Goal: Navigation & Orientation: Understand site structure

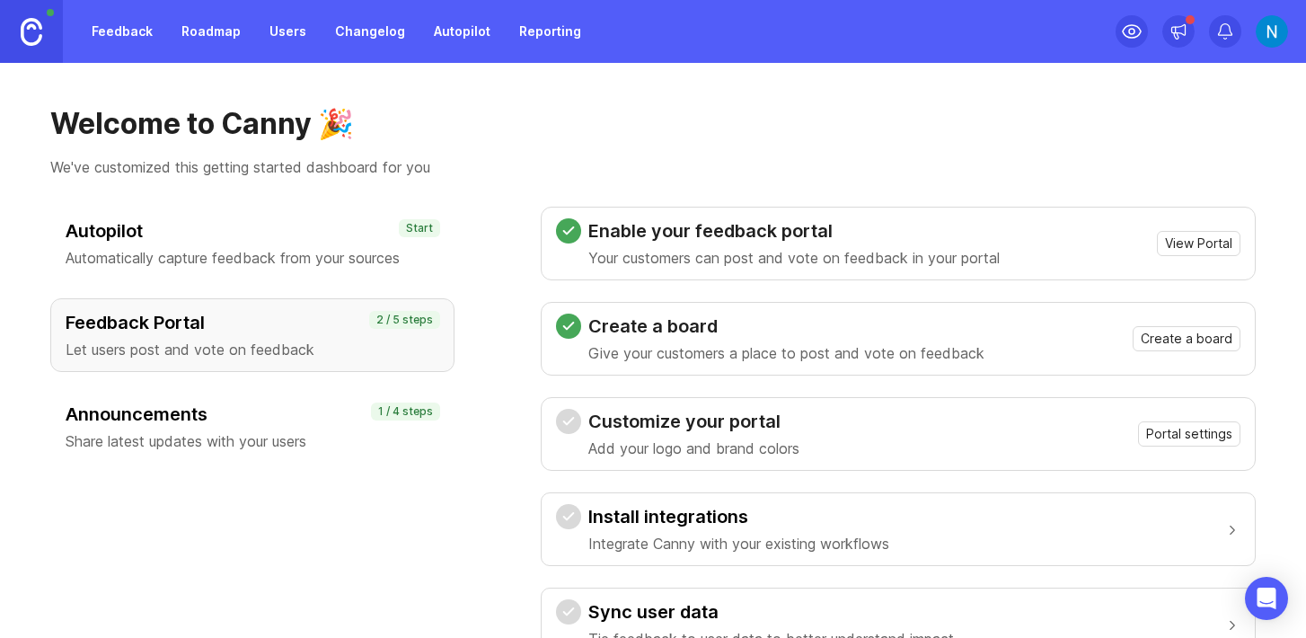
click at [231, 38] on link "Roadmap" at bounding box center [211, 31] width 81 height 32
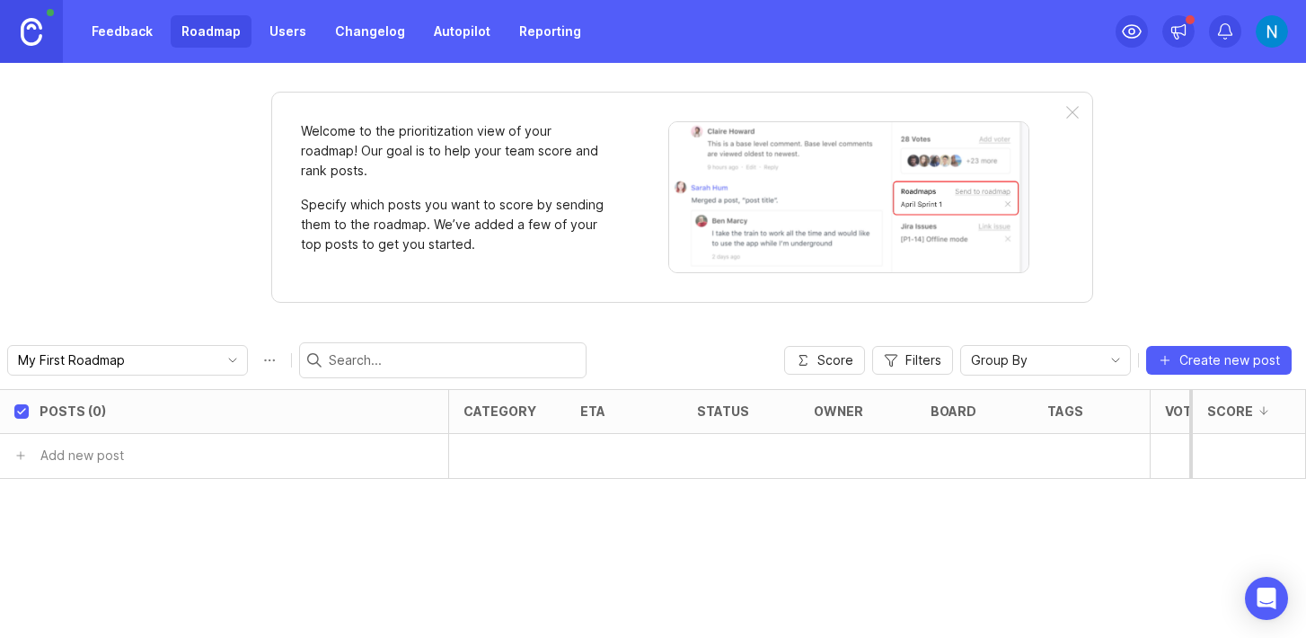
click at [302, 38] on link "Users" at bounding box center [288, 31] width 58 height 32
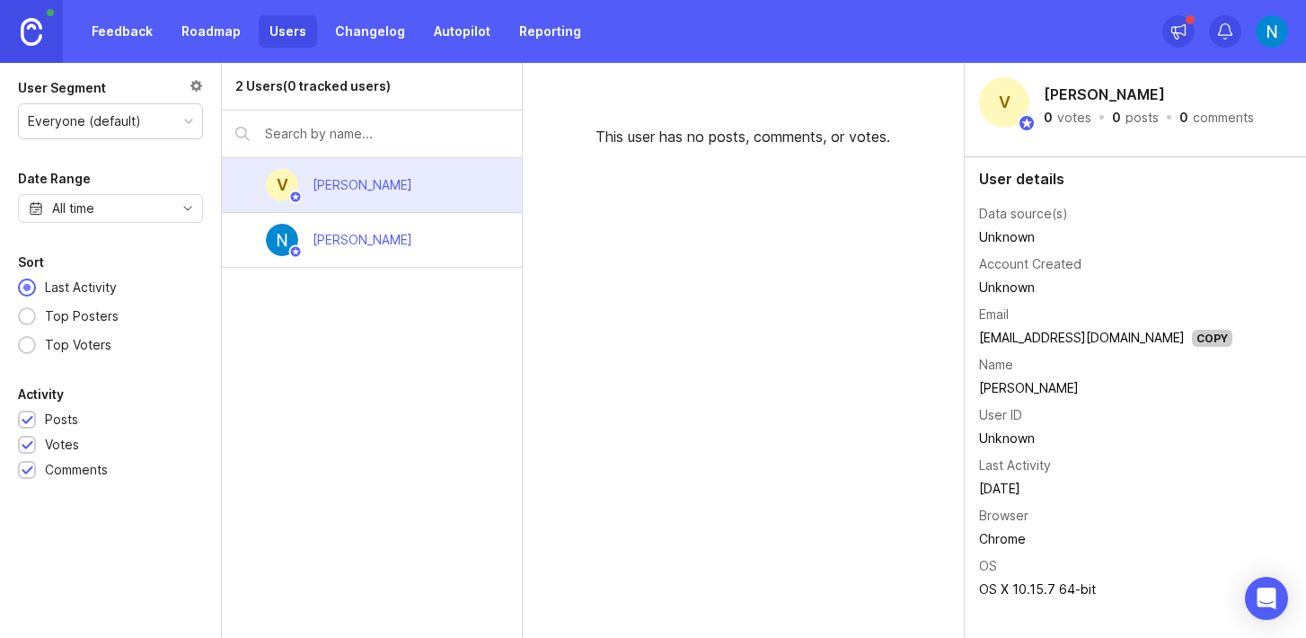
click at [423, 233] on div "[PERSON_NAME]" at bounding box center [371, 240] width 299 height 55
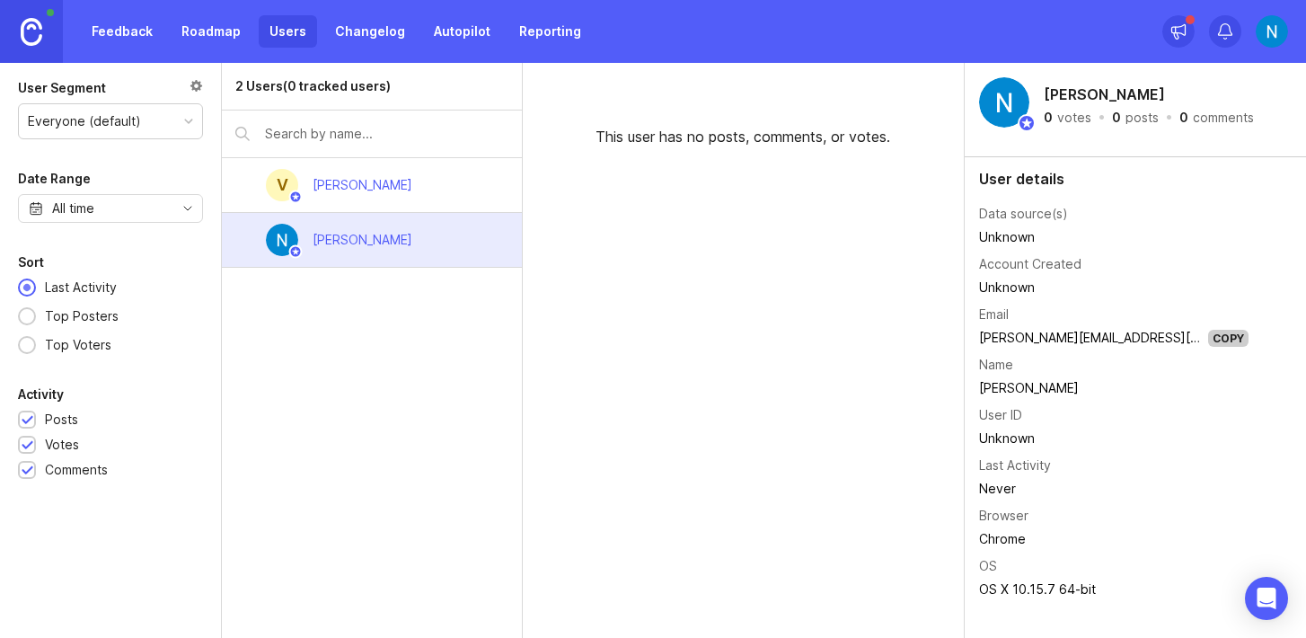
click at [430, 189] on div "V [PERSON_NAME]" at bounding box center [371, 185] width 299 height 55
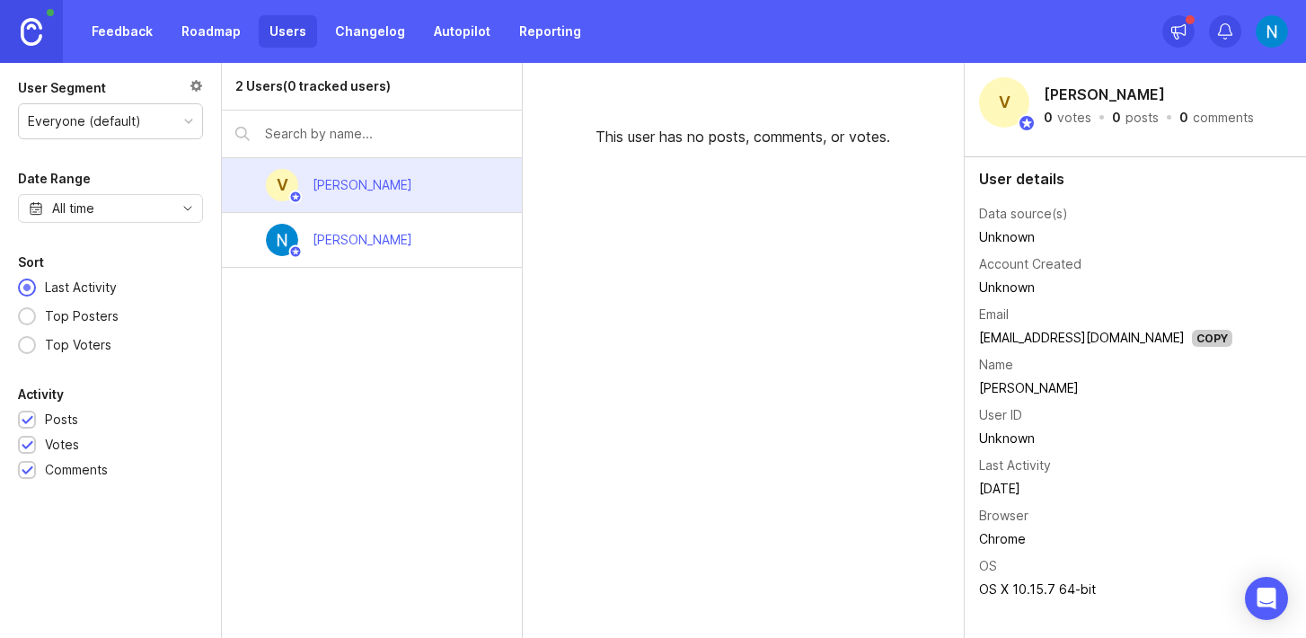
click at [424, 233] on div "[PERSON_NAME]" at bounding box center [371, 240] width 299 height 55
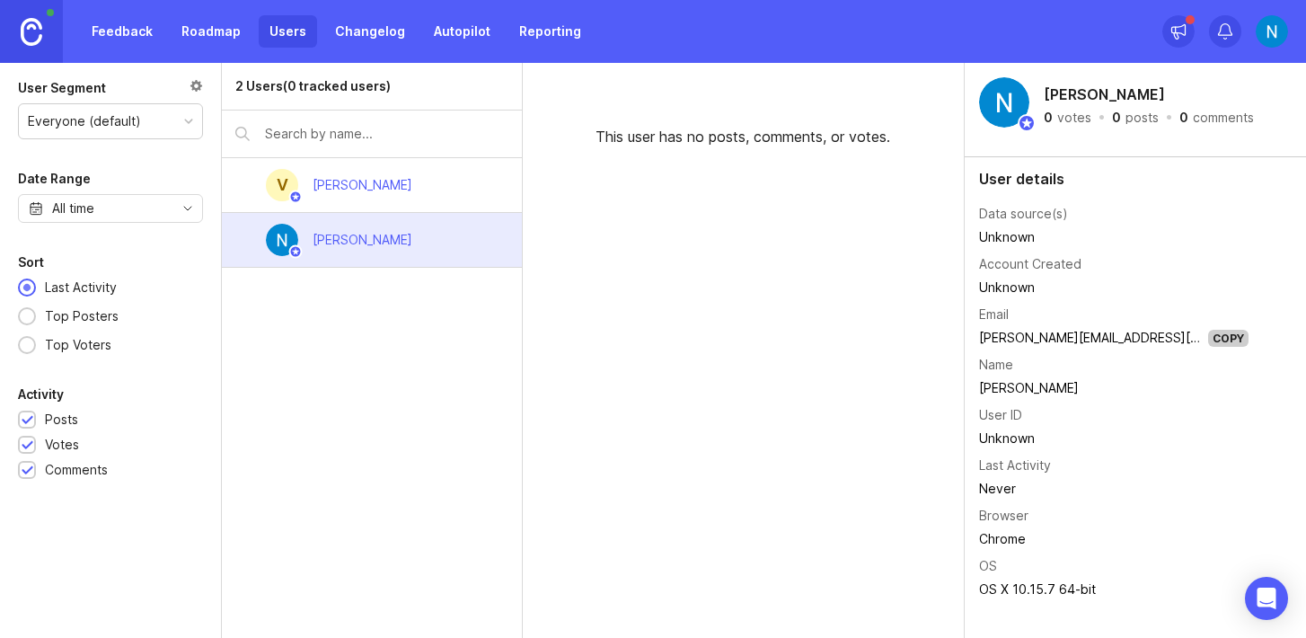
click at [423, 35] on link "Autopilot" at bounding box center [462, 31] width 78 height 32
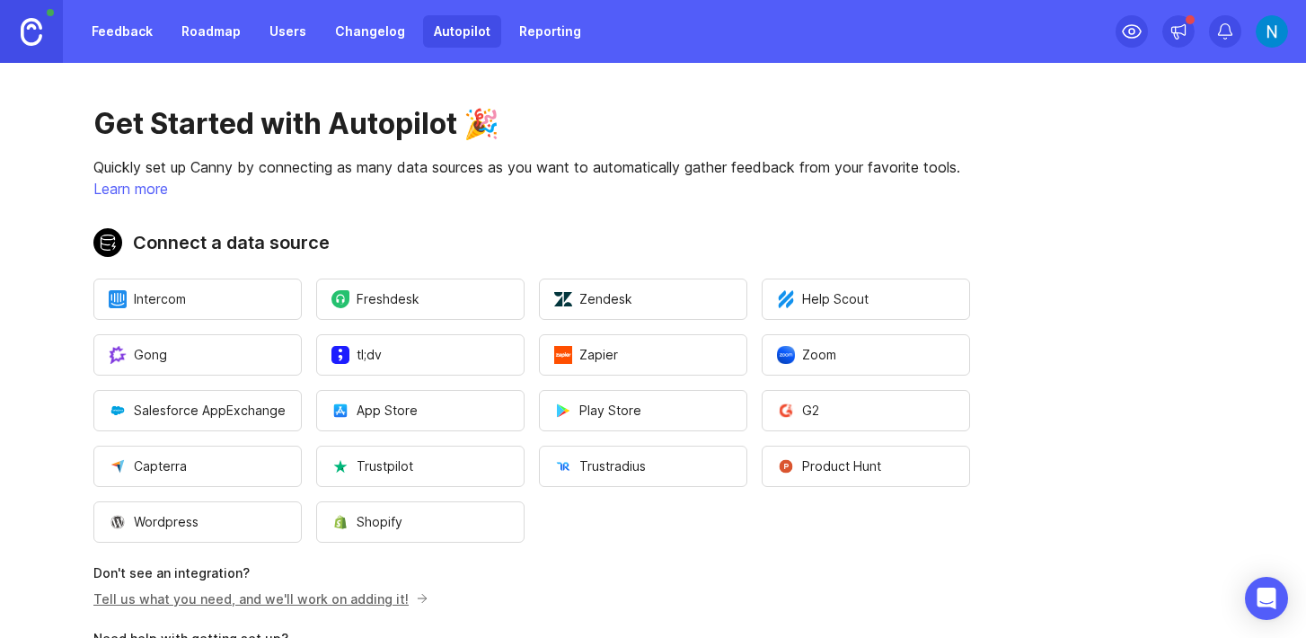
click at [377, 29] on link "Changelog" at bounding box center [370, 31] width 92 height 32
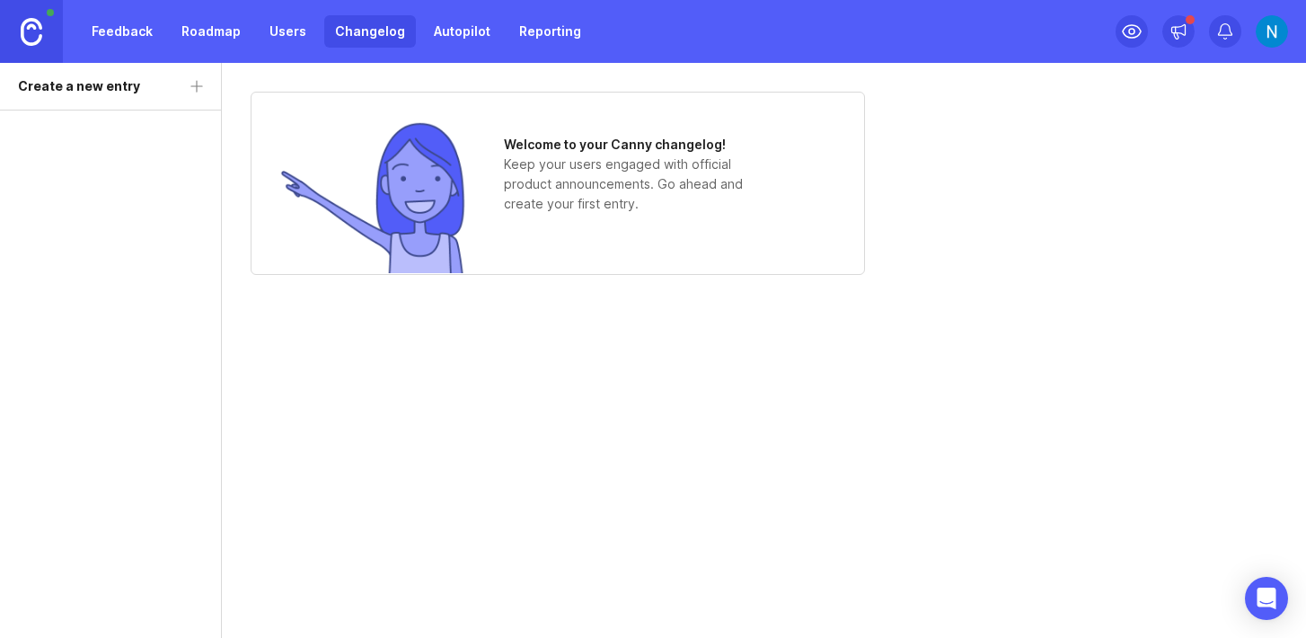
click at [151, 36] on link "Feedback" at bounding box center [122, 31] width 83 height 32
